Goal: Information Seeking & Learning: Check status

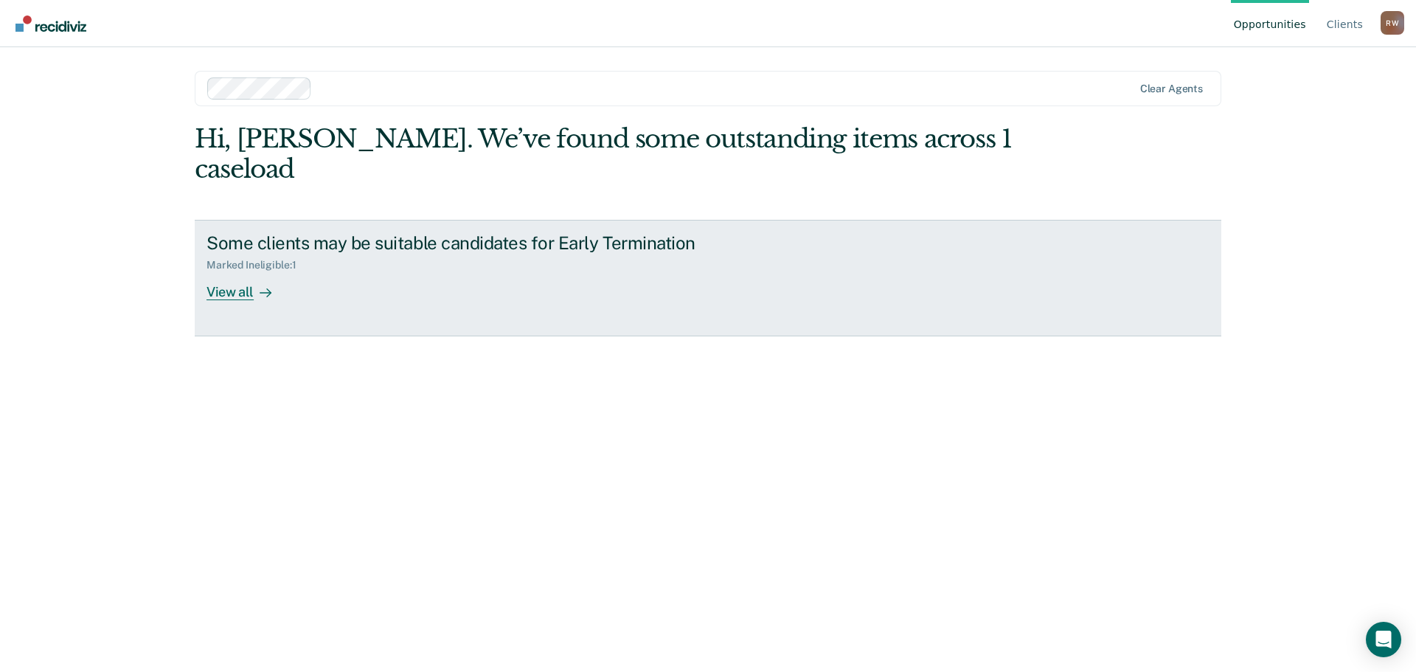
click at [508, 253] on div "Marked Ineligible : 1" at bounding box center [466, 262] width 518 height 18
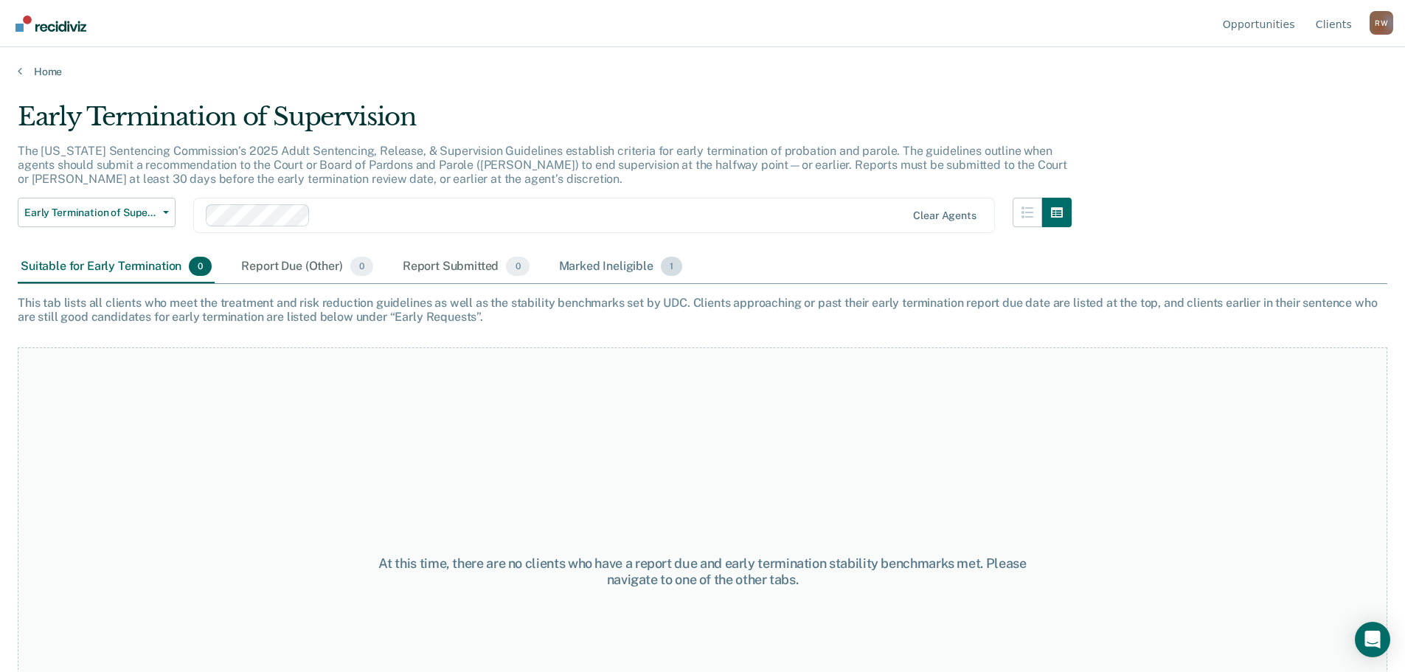
click at [624, 266] on div "Marked Ineligible 1" at bounding box center [621, 267] width 130 height 32
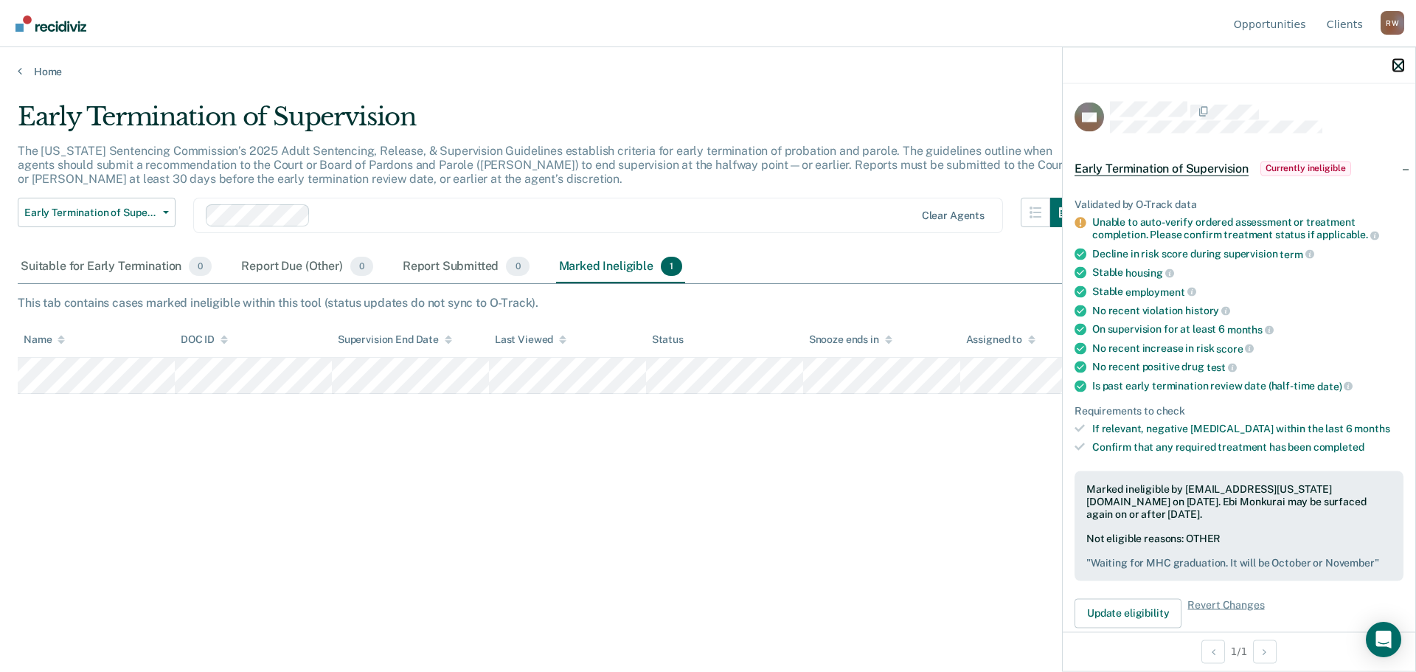
click at [1395, 69] on icon "button" at bounding box center [1398, 65] width 10 height 10
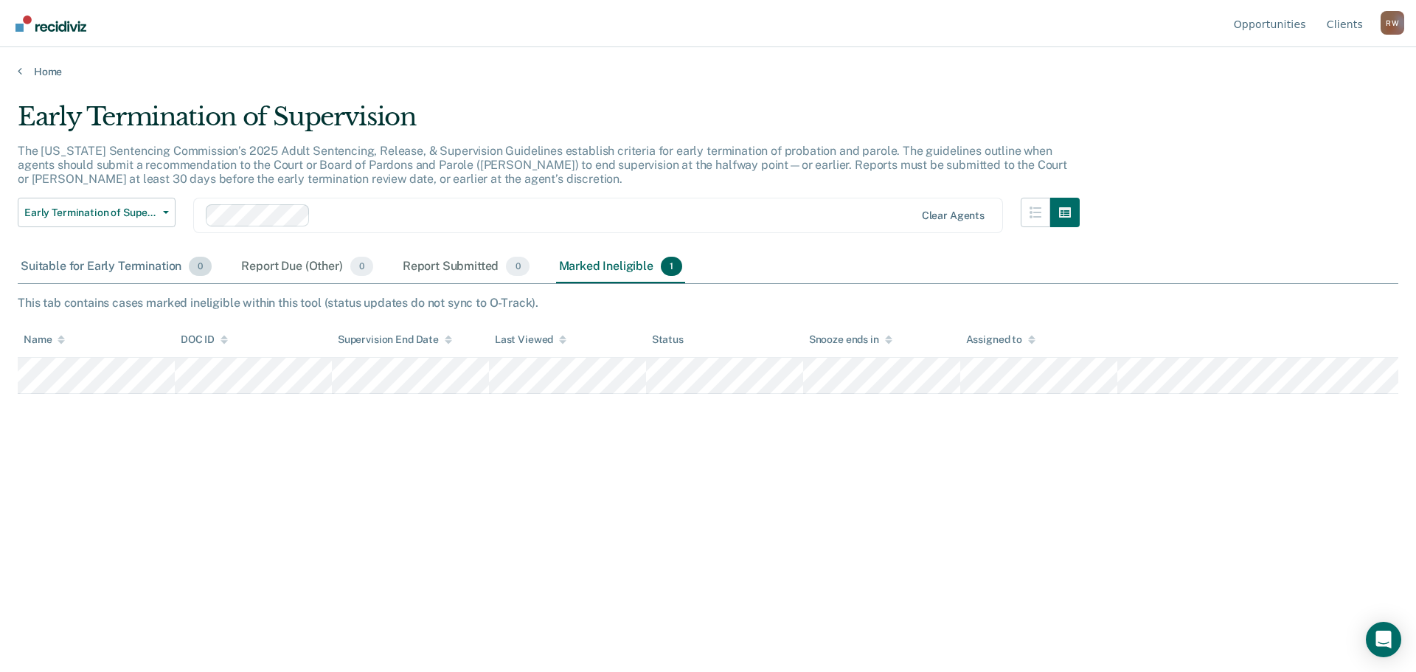
click at [147, 260] on div "Suitable for Early Termination 0" at bounding box center [116, 267] width 197 height 32
